Goal: Task Accomplishment & Management: Use online tool/utility

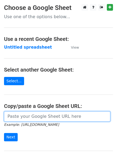
click at [32, 118] on input "url" at bounding box center [57, 116] width 106 height 10
click at [39, 118] on input "url" at bounding box center [57, 116] width 106 height 10
type input "https://docs.google.com/spreadsheets/d/1Rpx7-NFuqa12FvZX-H1-YyYNf3wHdALdAQRrhc2…"
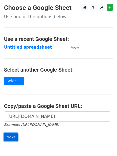
click at [9, 137] on input "Next" at bounding box center [11, 137] width 14 height 8
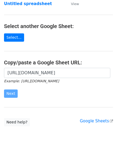
scroll to position [53, 0]
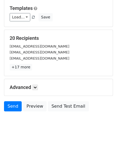
scroll to position [52, 0]
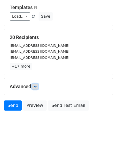
click at [37, 86] on icon at bounding box center [34, 86] width 3 height 3
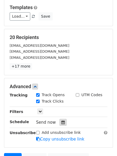
click at [61, 120] on icon at bounding box center [62, 122] width 3 height 4
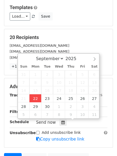
type input "[DATE] 13:31"
type input "01"
type input "31"
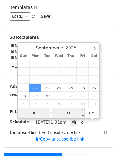
type input "4"
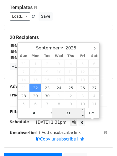
type input "2025-09-22 16:31"
type input "04"
click at [68, 114] on input "31" at bounding box center [68, 113] width 33 height 11
type input "0"
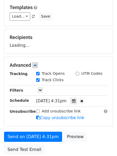
type input "2025-09-22 16:00"
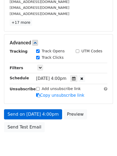
scroll to position [103, 0]
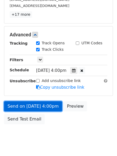
click at [25, 107] on link "Send on Sep 22 at 4:00pm" at bounding box center [33, 106] width 58 height 10
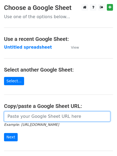
click at [40, 117] on input "url" at bounding box center [57, 116] width 106 height 10
type input "https://docs.google.com/spreadsheets/d/1Rpx7-NFuqa12FvZX-H1-YyYNf3wHdALdAQRrhc2…"
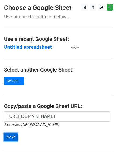
click at [10, 135] on input "Next" at bounding box center [11, 137] width 14 height 8
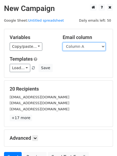
click at [104, 46] on select "Column A Column B Column C Column D Column E" at bounding box center [83, 46] width 43 height 8
select select "Column B"
click at [62, 42] on select "Column A Column B Column C Column D Column E" at bounding box center [83, 46] width 43 height 8
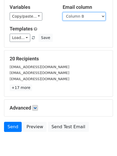
scroll to position [52, 0]
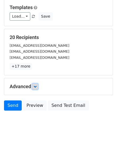
click at [37, 86] on icon at bounding box center [34, 86] width 3 height 3
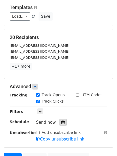
click at [61, 121] on icon at bounding box center [62, 122] width 3 height 4
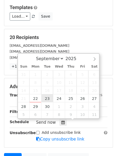
type input "2025-09-23 12:00"
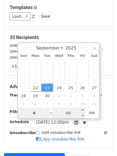
type input "4"
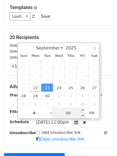
type input "2025-09-23 16:00"
type input "04"
click at [67, 115] on input "00" at bounding box center [68, 113] width 33 height 11
type input "5"
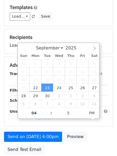
type input "2025-09-23 16:05"
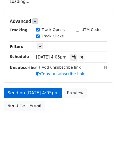
scroll to position [98, 0]
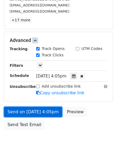
click at [29, 110] on link "Send on Sep 23 at 4:05pm" at bounding box center [33, 112] width 58 height 10
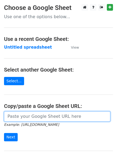
click at [22, 116] on input "url" at bounding box center [57, 116] width 106 height 10
type input "[URL][DOMAIN_NAME]"
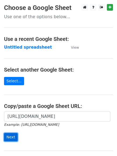
click at [7, 137] on input "Next" at bounding box center [11, 137] width 14 height 8
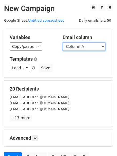
click at [103, 45] on select "Column A Column B Column C Column D Column E" at bounding box center [83, 46] width 43 height 8
select select "Column C"
click at [62, 42] on select "Column A Column B Column C Column D Column E" at bounding box center [83, 46] width 43 height 8
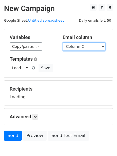
scroll to position [30, 0]
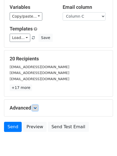
click at [36, 105] on link at bounding box center [35, 108] width 6 height 6
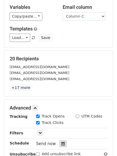
click at [61, 144] on icon at bounding box center [62, 144] width 3 height 4
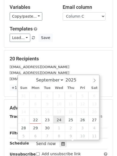
type input "2025-09-24 12:00"
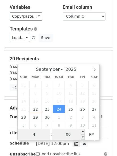
type input "4"
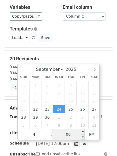
type input "2025-09-24 16:00"
type input "04"
click at [67, 134] on input "00" at bounding box center [68, 134] width 33 height 11
type input "10"
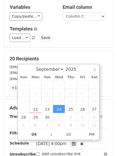
type input "2025-09-24 16:10"
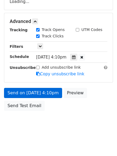
scroll to position [117, 0]
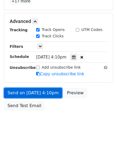
click at [35, 92] on link "Send on Sep 24 at 4:10pm" at bounding box center [33, 93] width 58 height 10
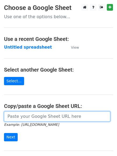
click at [50, 115] on input "url" at bounding box center [57, 116] width 106 height 10
type input "[URL][DOMAIN_NAME]"
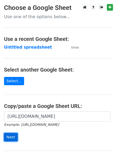
click at [9, 137] on input "Next" at bounding box center [11, 137] width 14 height 8
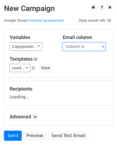
click at [105, 46] on select "Column A Column B Column C Column D Column E" at bounding box center [83, 46] width 43 height 8
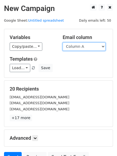
drag, startPoint x: 102, startPoint y: 46, endPoint x: 100, endPoint y: 50, distance: 4.5
click at [102, 46] on select "Column A Column B Column C Column D Column E" at bounding box center [83, 46] width 43 height 8
select select "Column D"
click at [62, 42] on select "Column A Column B Column C Column D Column E" at bounding box center [83, 46] width 43 height 8
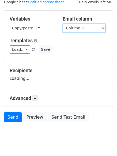
scroll to position [30, 0]
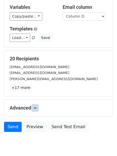
click at [37, 106] on link at bounding box center [35, 108] width 6 height 6
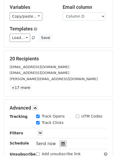
click at [61, 142] on icon at bounding box center [62, 144] width 3 height 4
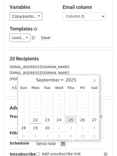
type input "2025-09-25 12:00"
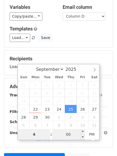
type input "4"
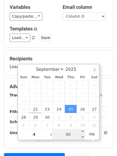
type input "2025-09-25 16:00"
type input "04"
click at [72, 136] on input "00" at bounding box center [68, 134] width 33 height 11
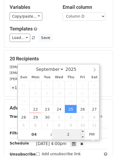
type input "20"
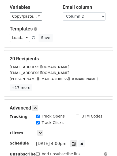
type input "2025-09-25 16:20"
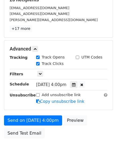
scroll to position [117, 0]
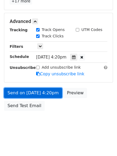
click at [28, 92] on link "Send on Sep 25 at 4:20pm" at bounding box center [33, 93] width 58 height 10
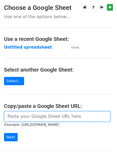
click at [28, 116] on input "url" at bounding box center [57, 116] width 106 height 10
type input "[URL][DOMAIN_NAME]"
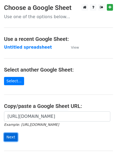
click at [9, 135] on input "Next" at bounding box center [11, 137] width 14 height 8
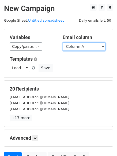
click at [100, 46] on select "Column A Column B Column C Column D Column E" at bounding box center [83, 46] width 43 height 8
select select "Column E"
click at [62, 42] on select "Column A Column B Column C Column D Column E" at bounding box center [83, 46] width 43 height 8
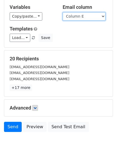
scroll to position [52, 0]
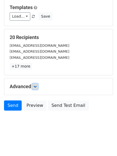
click at [35, 85] on icon at bounding box center [34, 86] width 3 height 3
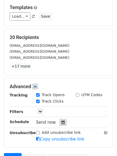
click at [61, 122] on icon at bounding box center [62, 122] width 3 height 4
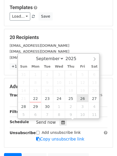
type input "[DATE] 12:00"
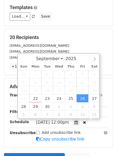
scroll to position [0, 0]
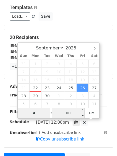
type input "4"
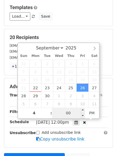
type input "[DATE] 16:00"
type input "04"
click at [63, 115] on input "00" at bounding box center [68, 113] width 33 height 11
type input "20"
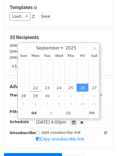
type input "[DATE] 16:20"
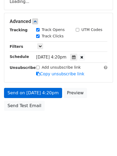
scroll to position [117, 0]
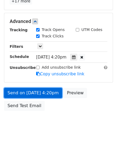
click at [25, 91] on link "Send on [DATE] 4:20pm" at bounding box center [33, 93] width 58 height 10
